Goal: Obtain resource: Obtain resource

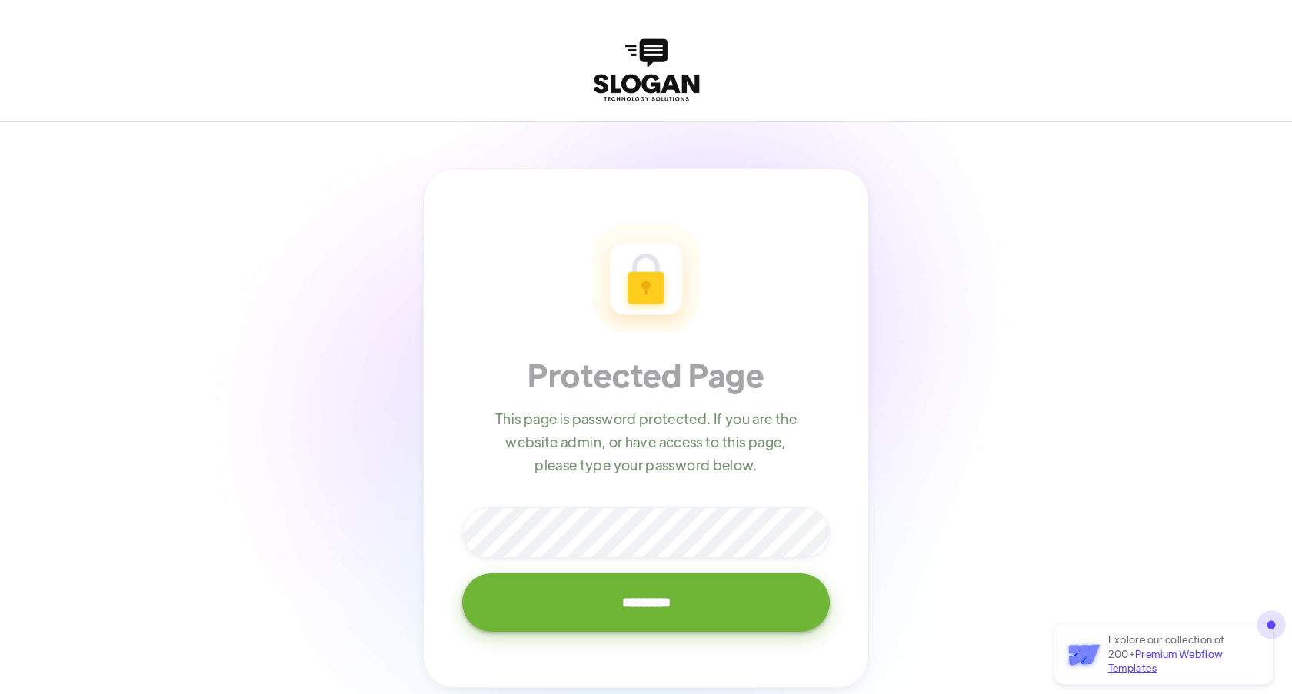
click at [462, 574] on input "*********" at bounding box center [646, 603] width 368 height 58
